Goal: Task Accomplishment & Management: Manage account settings

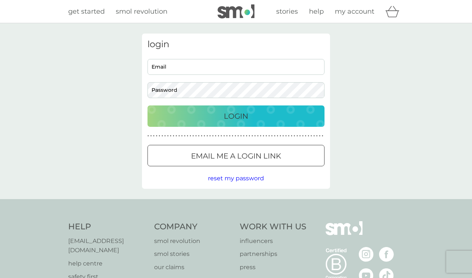
type input "[EMAIL_ADDRESS][DOMAIN_NAME]"
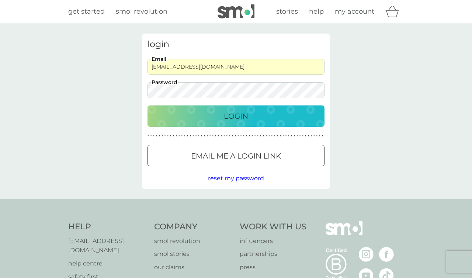
click at [252, 119] on div "Login" at bounding box center [236, 116] width 162 height 12
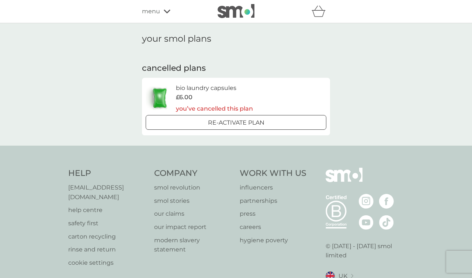
click at [165, 11] on icon at bounding box center [167, 11] width 7 height 4
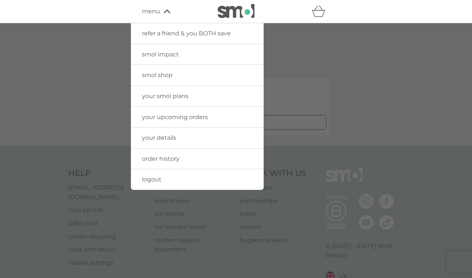
click at [165, 178] on link "logout" at bounding box center [197, 179] width 133 height 21
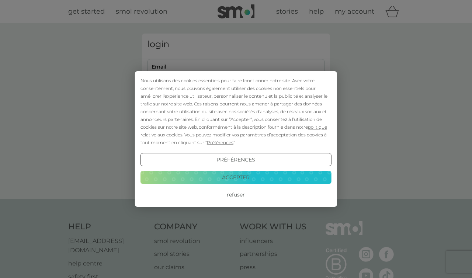
click at [231, 177] on button "Accepter" at bounding box center [235, 177] width 191 height 13
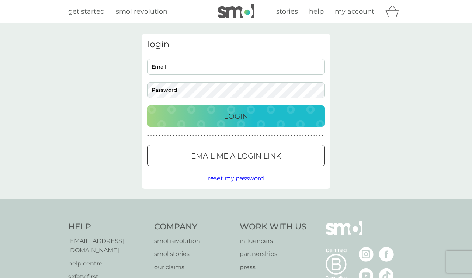
click at [322, 68] on span at bounding box center [320, 67] width 6 height 6
click at [386, 119] on div "login Email Password Login ● ● ● ● ● ● ● ● ● ● ● ● ● ● ● ● ● ● ● ● ● ● ● ● ● ● …" at bounding box center [236, 111] width 472 height 176
click at [178, 65] on input "Email" at bounding box center [235, 67] width 177 height 16
paste input "alexis@imogenheap.com"
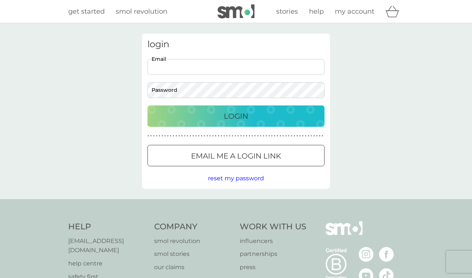
type input "alexis@imogenheap.com"
click at [236, 117] on p "Login" at bounding box center [236, 116] width 24 height 12
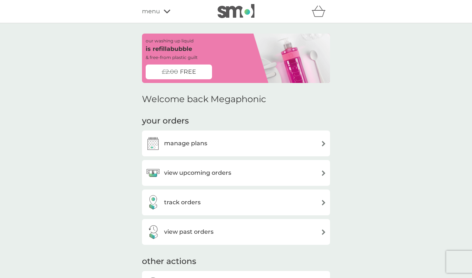
click at [268, 146] on div "manage plans" at bounding box center [236, 143] width 181 height 15
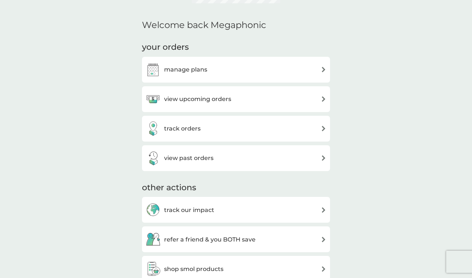
scroll to position [126, 0]
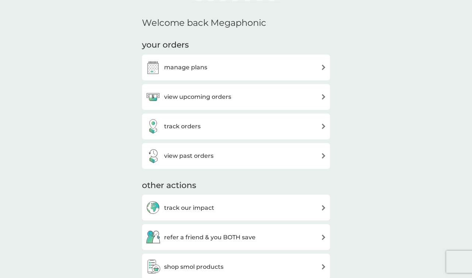
click at [236, 156] on div "view past orders" at bounding box center [236, 156] width 181 height 15
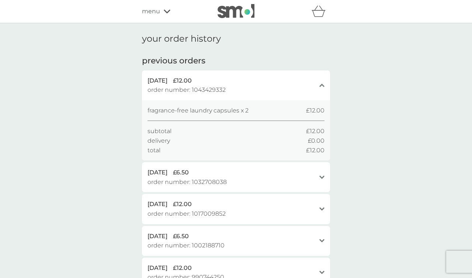
scroll to position [19, 0]
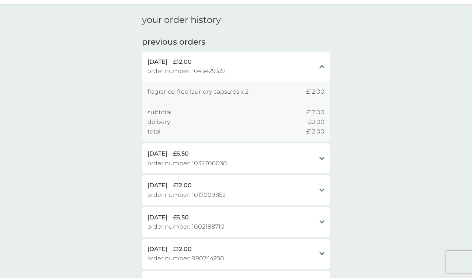
click at [262, 78] on div "4 Jul 2025 £12.00 order number: 1043429332 close" at bounding box center [236, 67] width 188 height 30
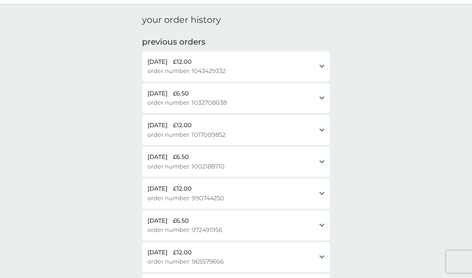
click at [234, 72] on div "4 Jul 2025 £12.00 order number: 1043429332" at bounding box center [231, 66] width 168 height 19
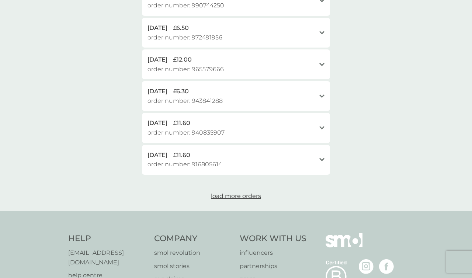
scroll to position [0, 0]
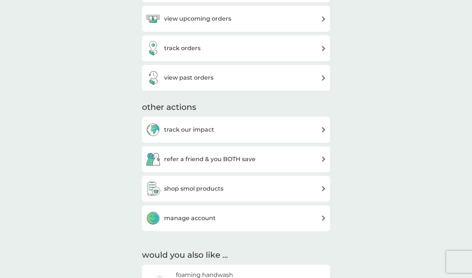
scroll to position [154, 0]
click at [286, 80] on div "view past orders" at bounding box center [236, 78] width 181 height 15
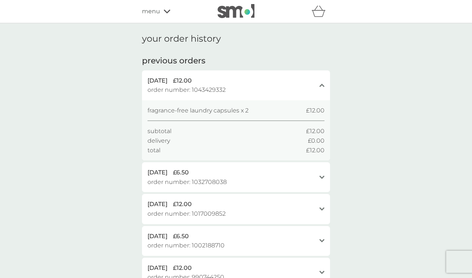
scroll to position [3, 0]
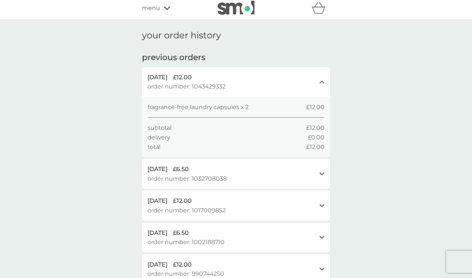
click at [206, 116] on div "fragrance-free laundry capsules x 2 £12.00 subtotal £12.00 delivery £0.00 total…" at bounding box center [235, 126] width 177 height 49
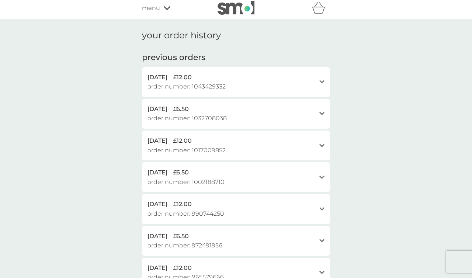
click at [210, 85] on span "order number: 1043429332" at bounding box center [186, 87] width 78 height 10
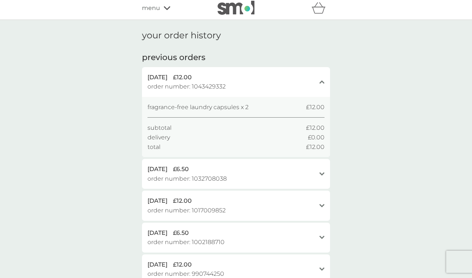
click at [254, 165] on div "23 Jun 2025 £6.50" at bounding box center [231, 169] width 168 height 10
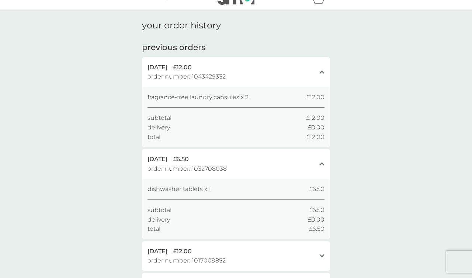
scroll to position [0, 0]
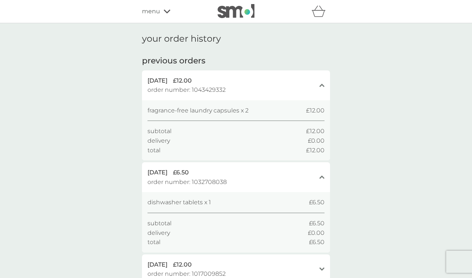
click at [322, 84] on icon at bounding box center [321, 85] width 5 height 3
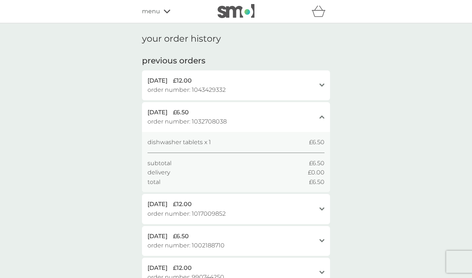
click at [321, 122] on div "close" at bounding box center [321, 117] width 5 height 19
